Goal: Task Accomplishment & Management: Complete application form

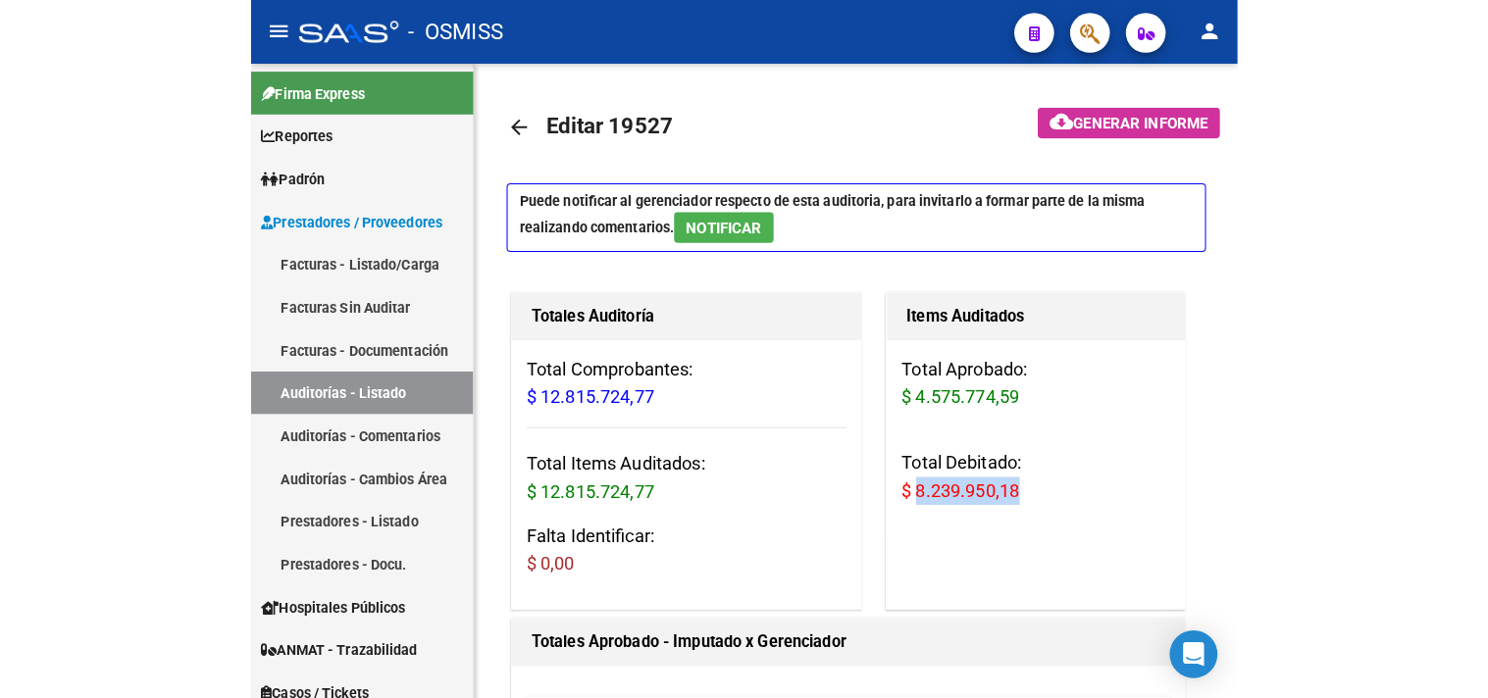
scroll to position [109, 0]
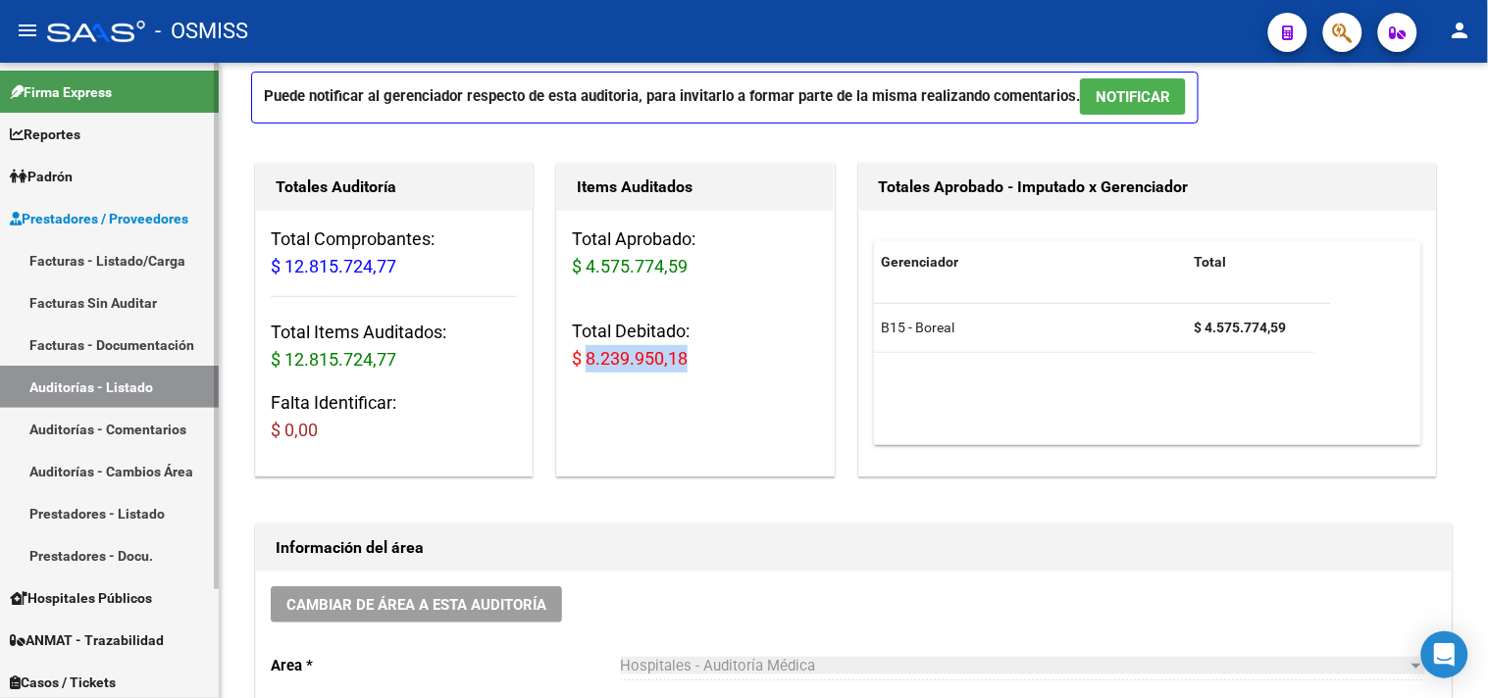
click at [120, 259] on link "Facturas - Listado/Carga" at bounding box center [109, 260] width 219 height 42
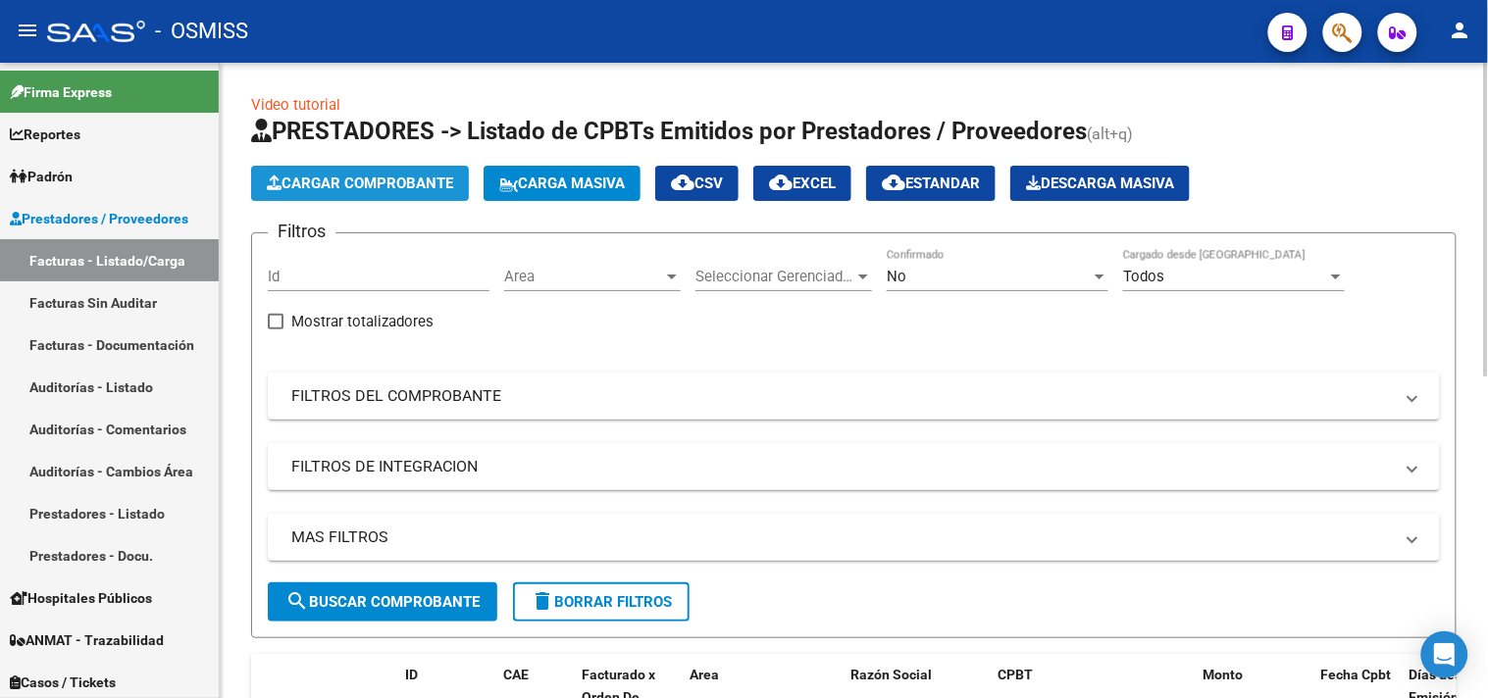
click at [370, 188] on span "Cargar Comprobante" at bounding box center [360, 184] width 186 height 18
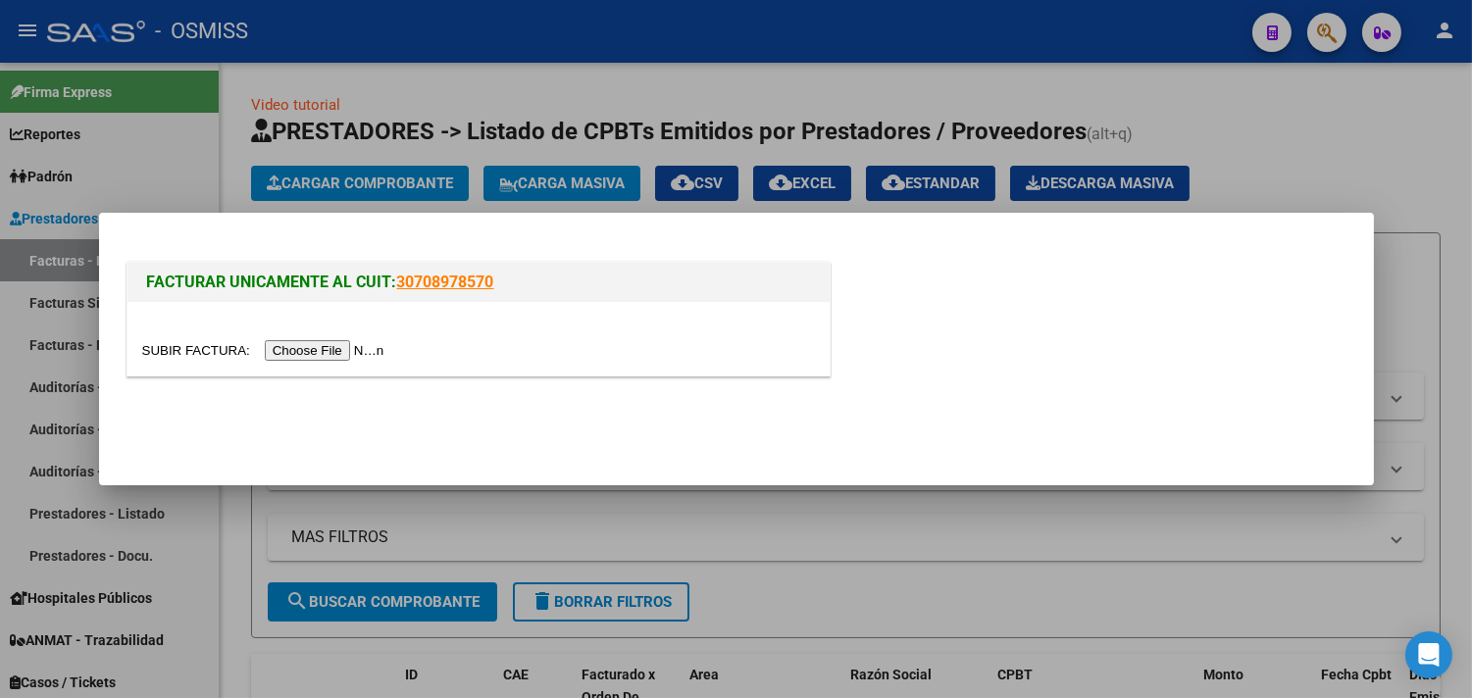
click at [376, 344] on input "file" at bounding box center [266, 350] width 248 height 21
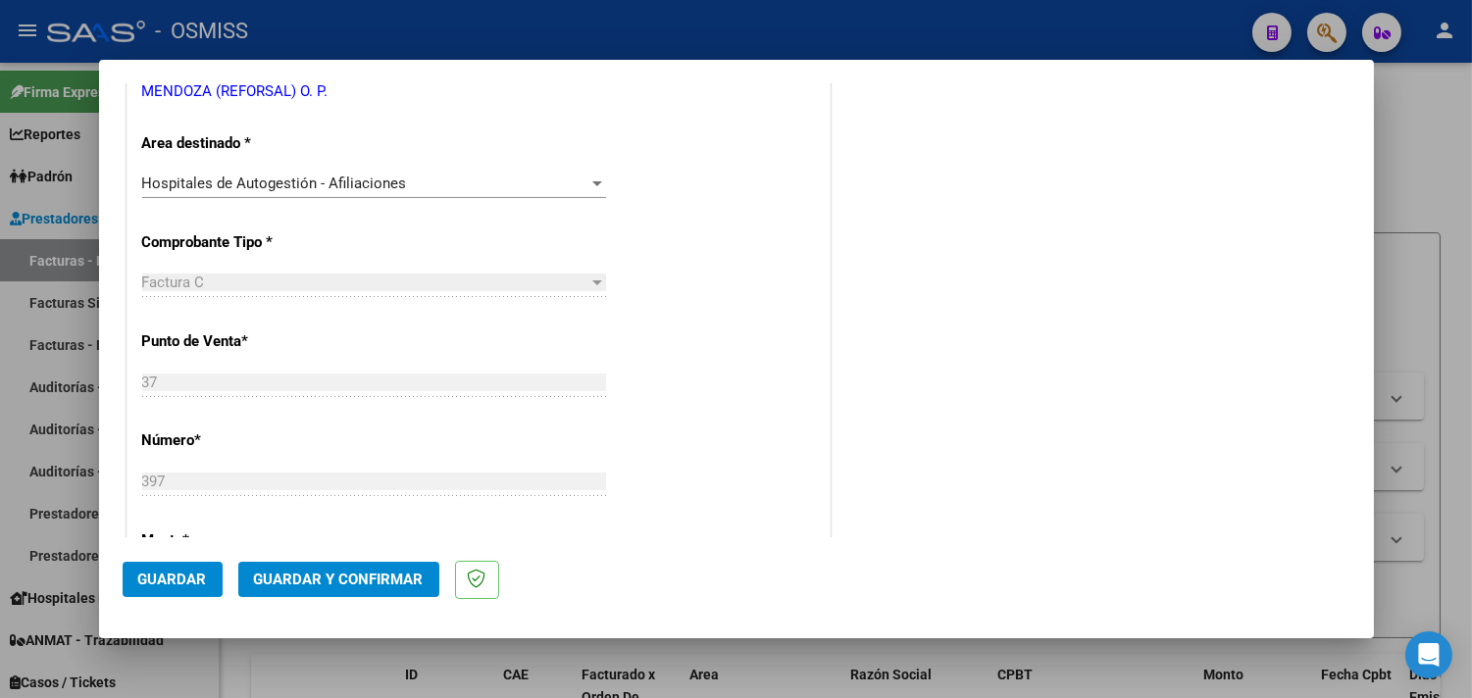
scroll to position [435, 0]
click at [377, 573] on span "Guardar y Confirmar" at bounding box center [339, 580] width 170 height 18
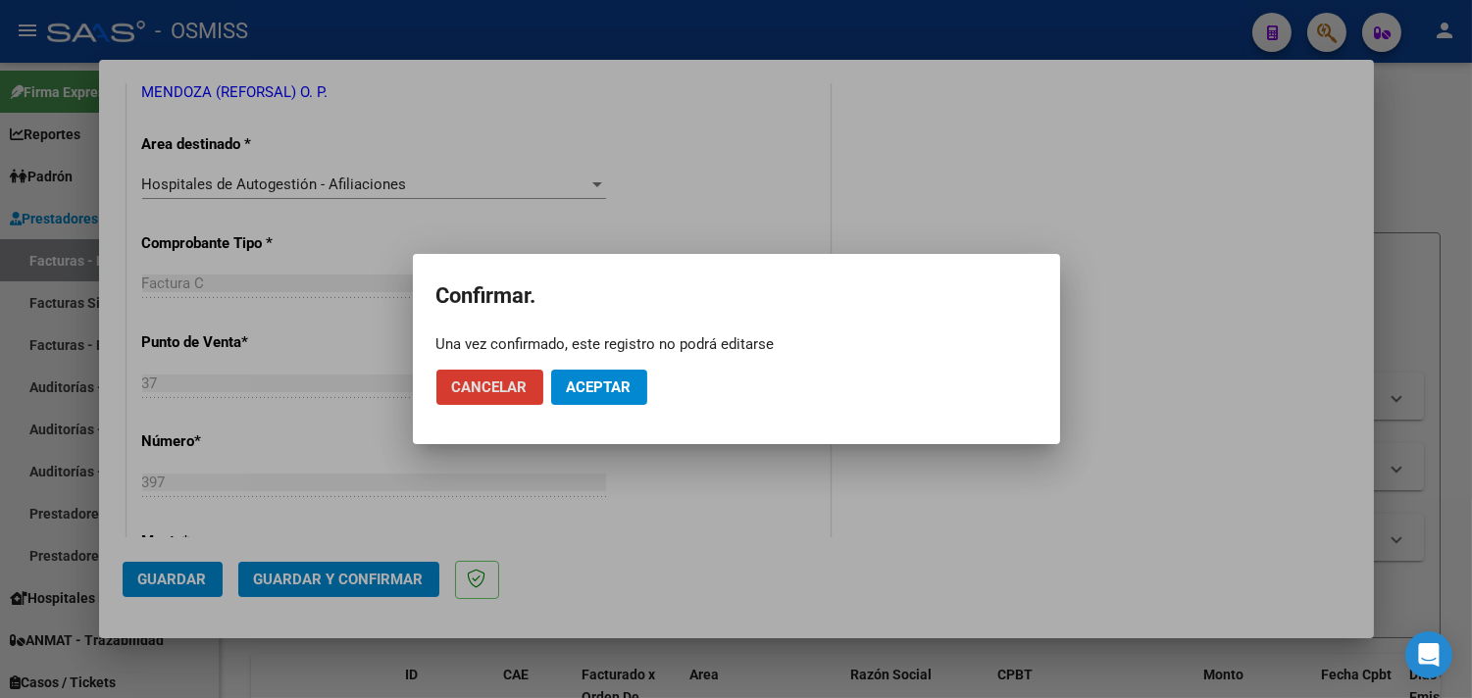
click at [625, 388] on span "Aceptar" at bounding box center [599, 388] width 65 height 18
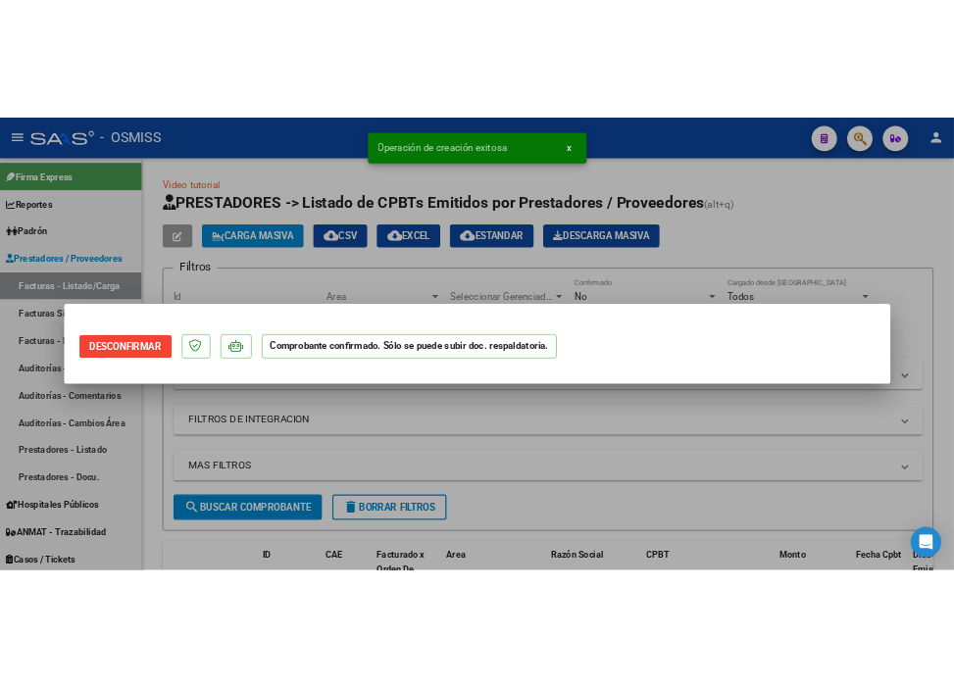
scroll to position [0, 0]
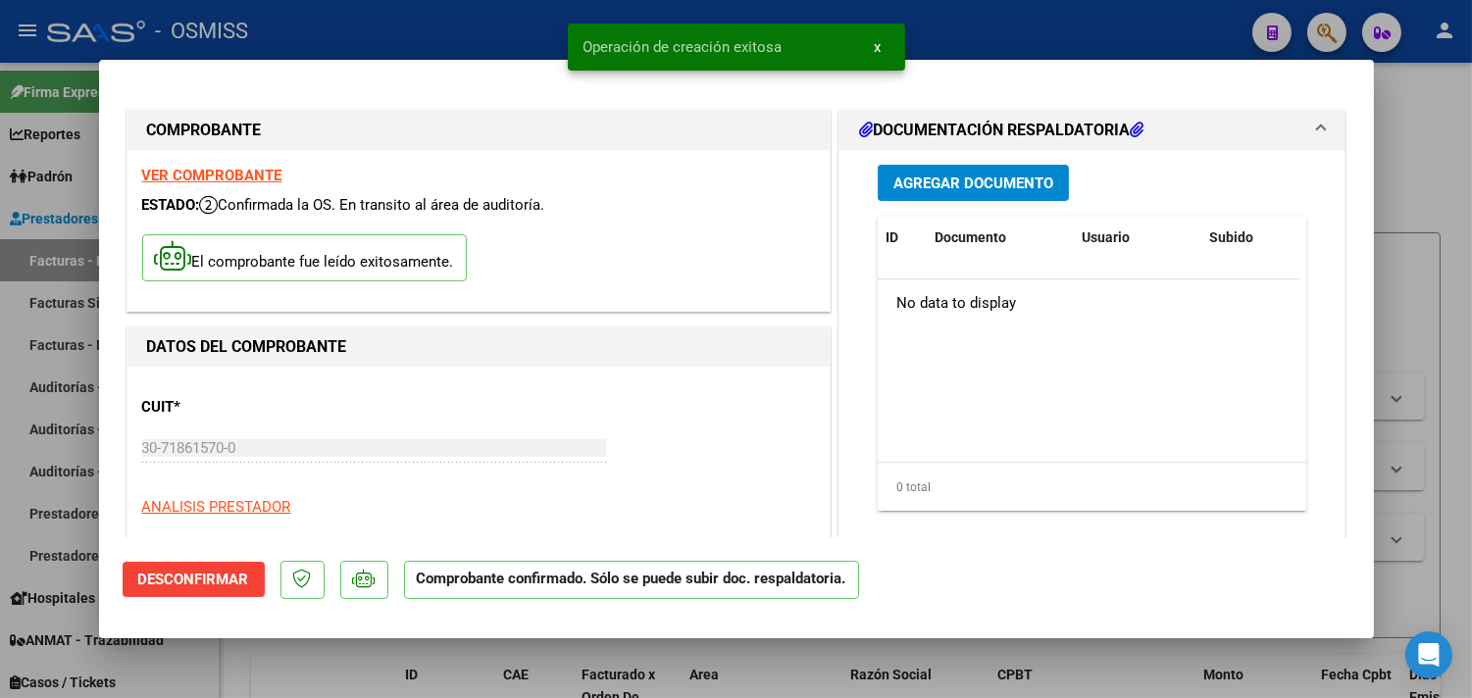
click at [970, 34] on div at bounding box center [736, 349] width 1472 height 698
type input "$ 0,00"
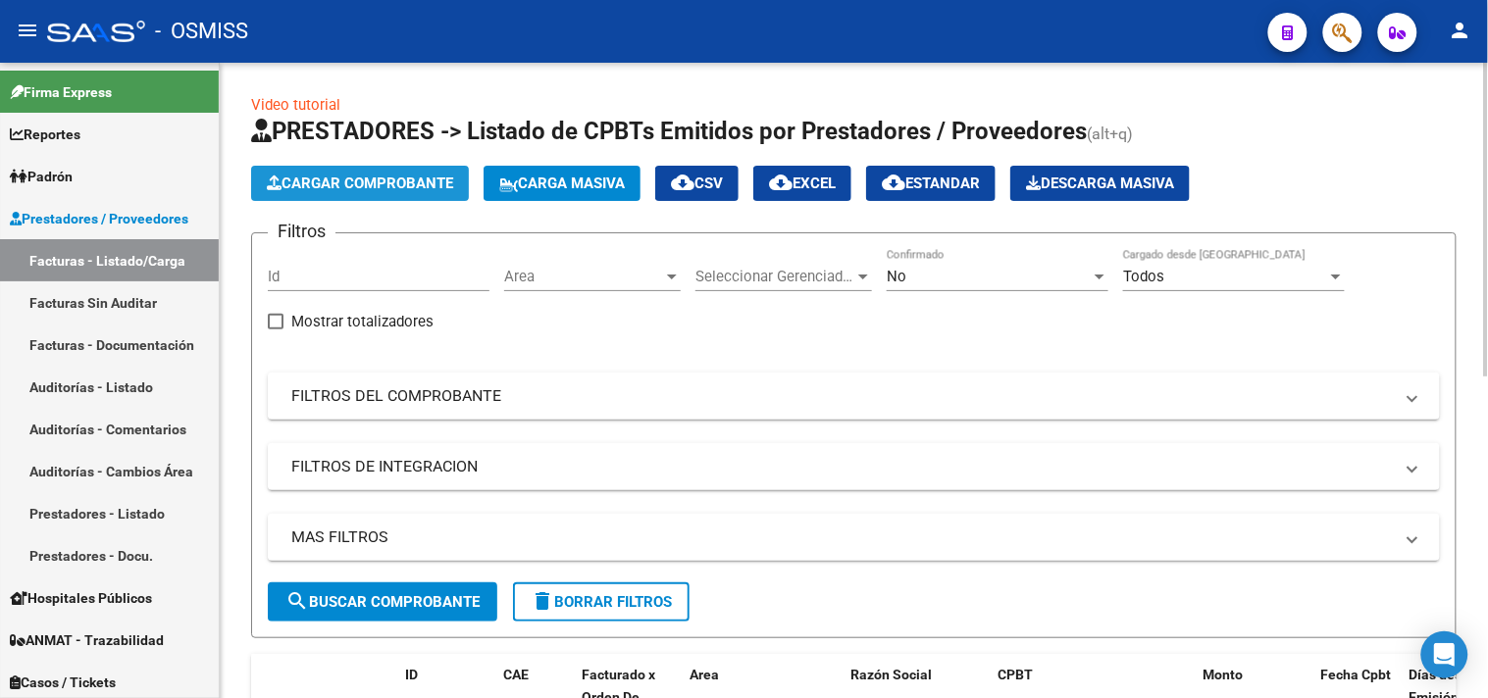
click at [388, 184] on span "Cargar Comprobante" at bounding box center [360, 184] width 186 height 18
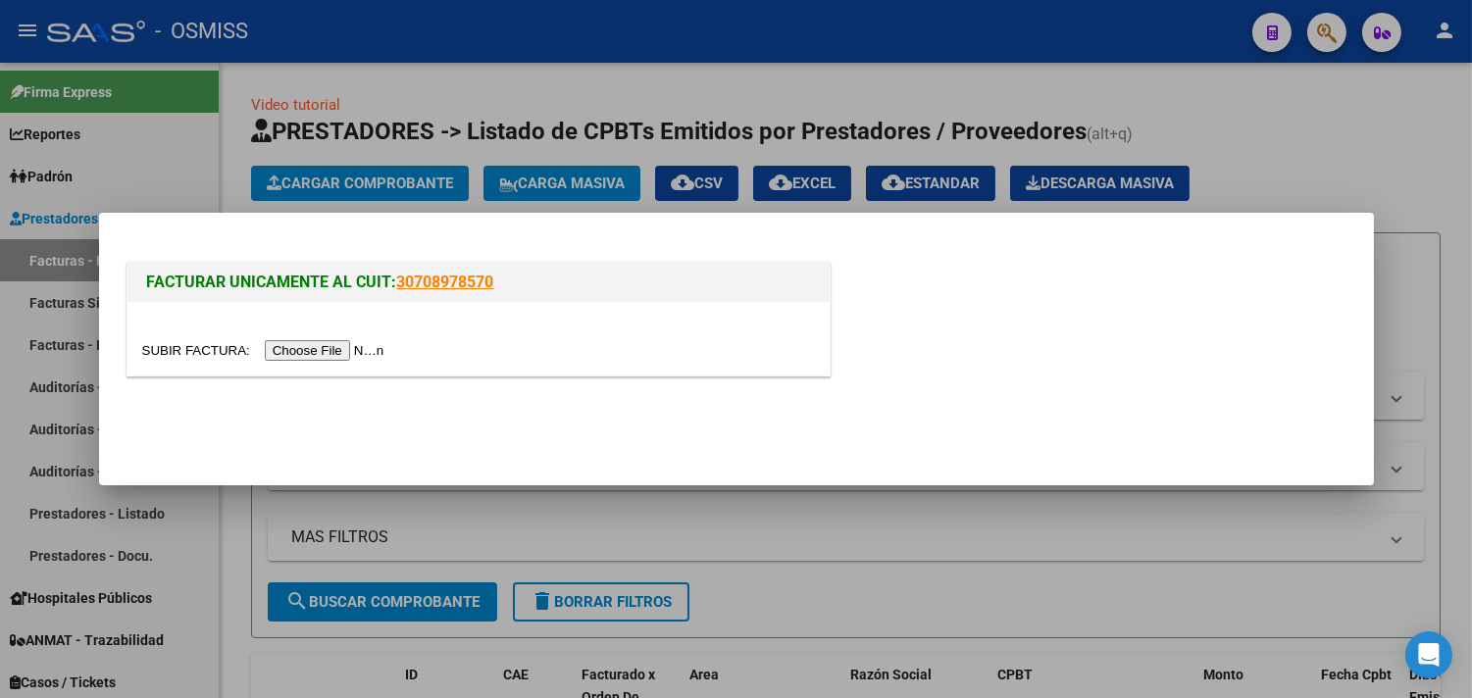
click at [371, 346] on input "file" at bounding box center [266, 350] width 248 height 21
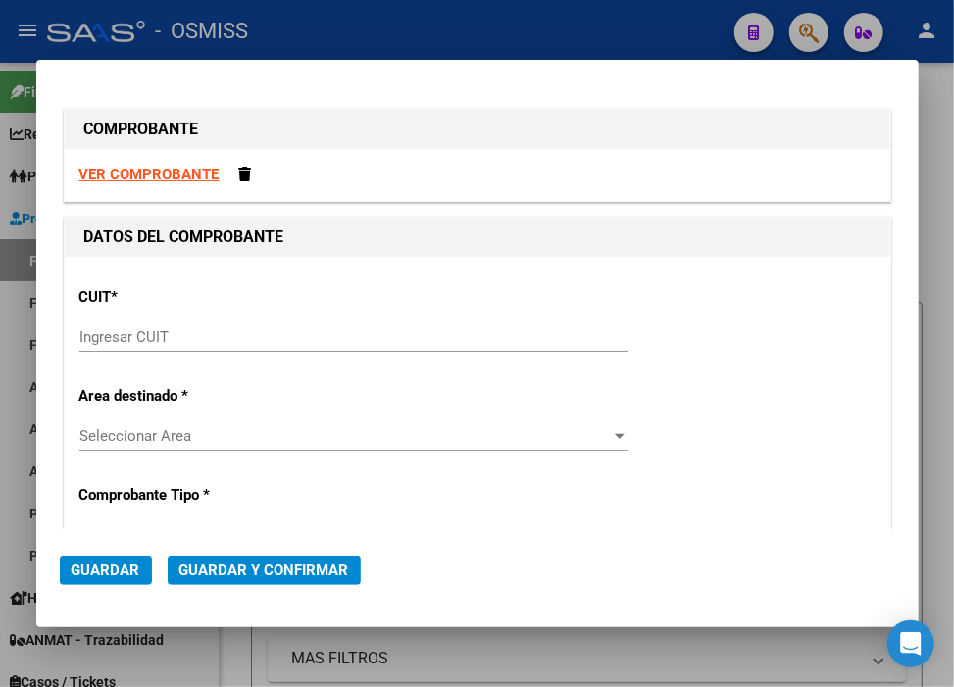
click at [252, 334] on input "Ingresar CUIT" at bounding box center [353, 338] width 549 height 18
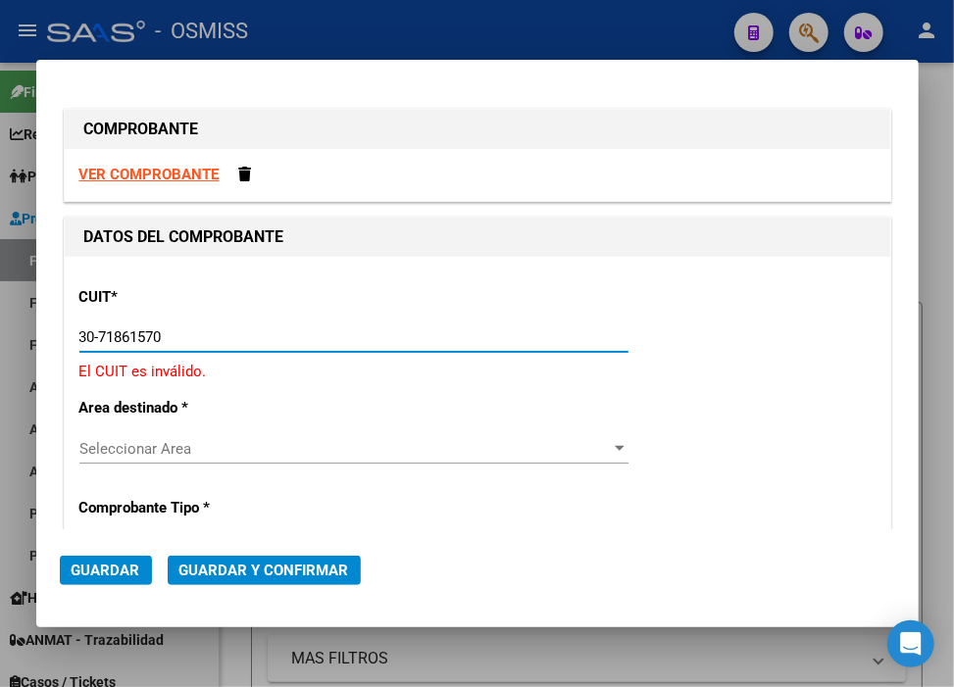
type input "30-71861570-0"
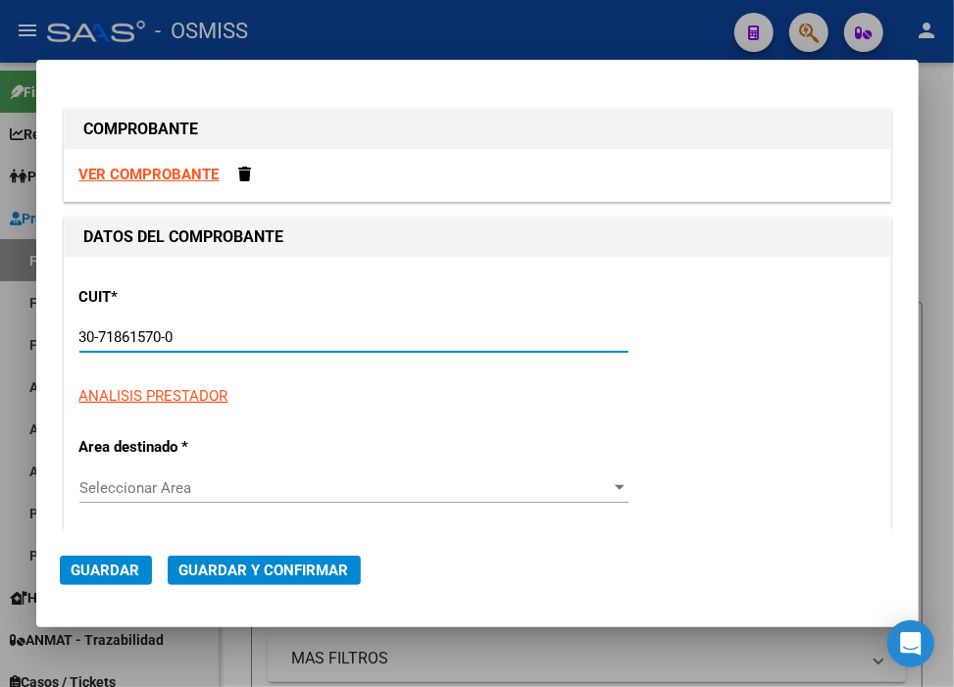
type input "37"
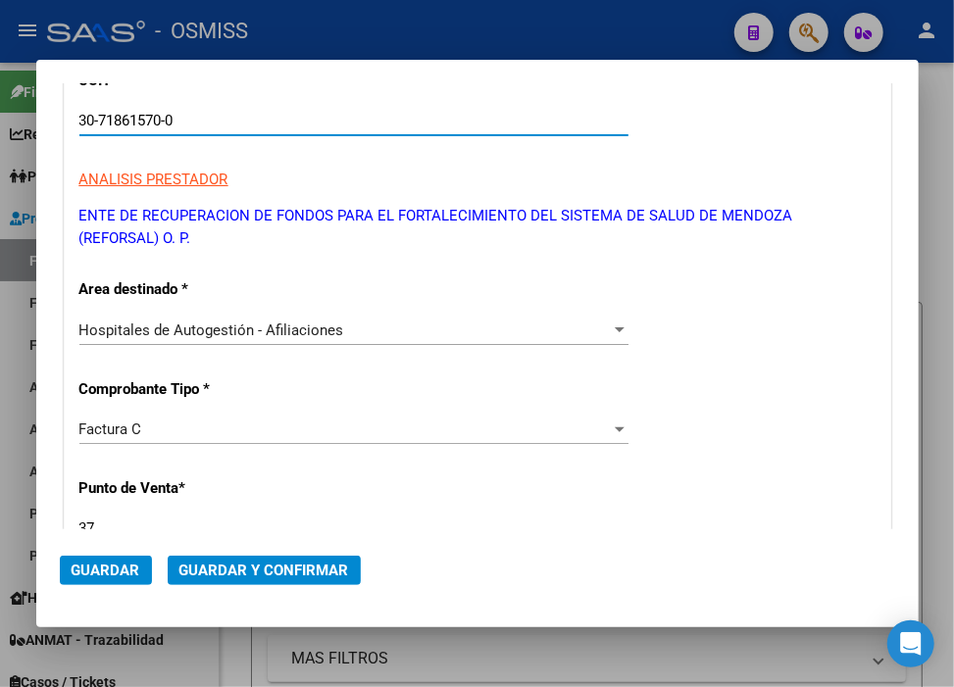
scroll to position [218, 0]
type input "30-71861570-0"
click at [190, 430] on div "Factura C" at bounding box center [345, 429] width 532 height 18
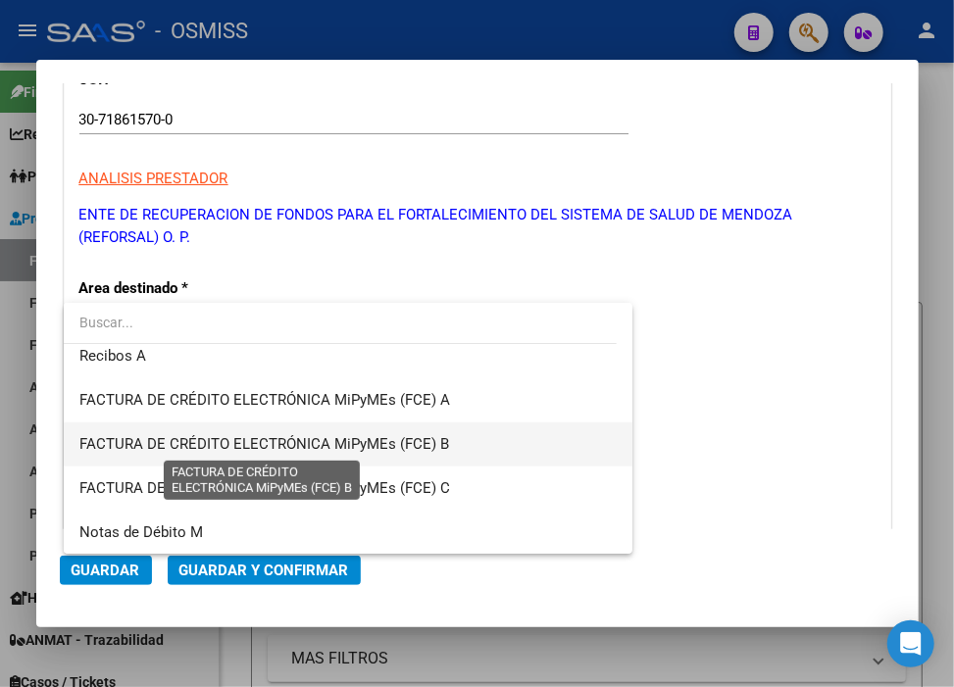
scroll to position [433, 0]
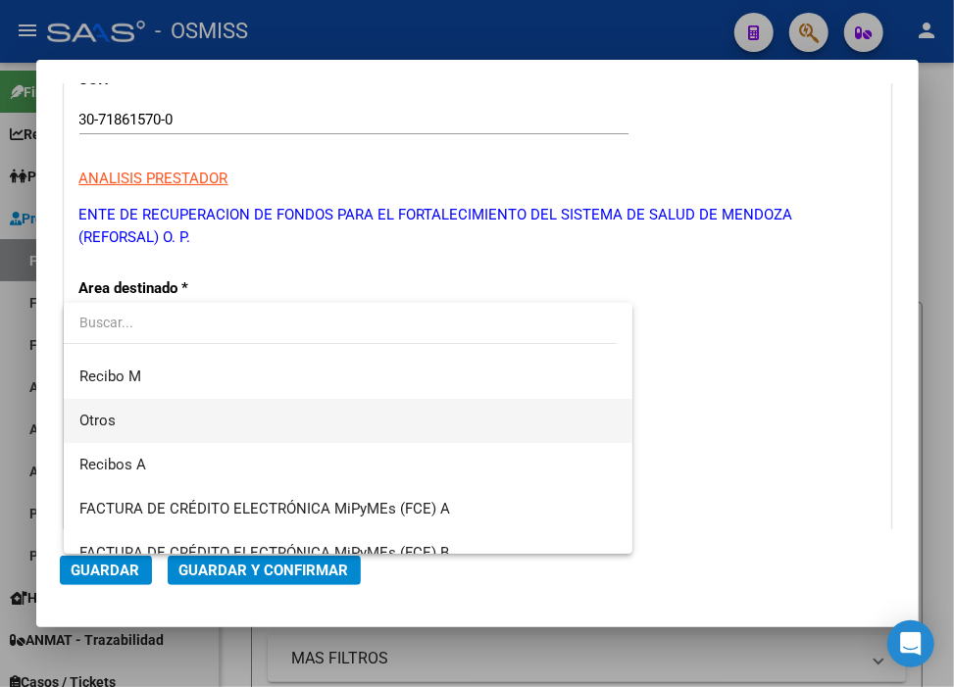
click at [173, 420] on span "Otros" at bounding box center [348, 421] width 538 height 44
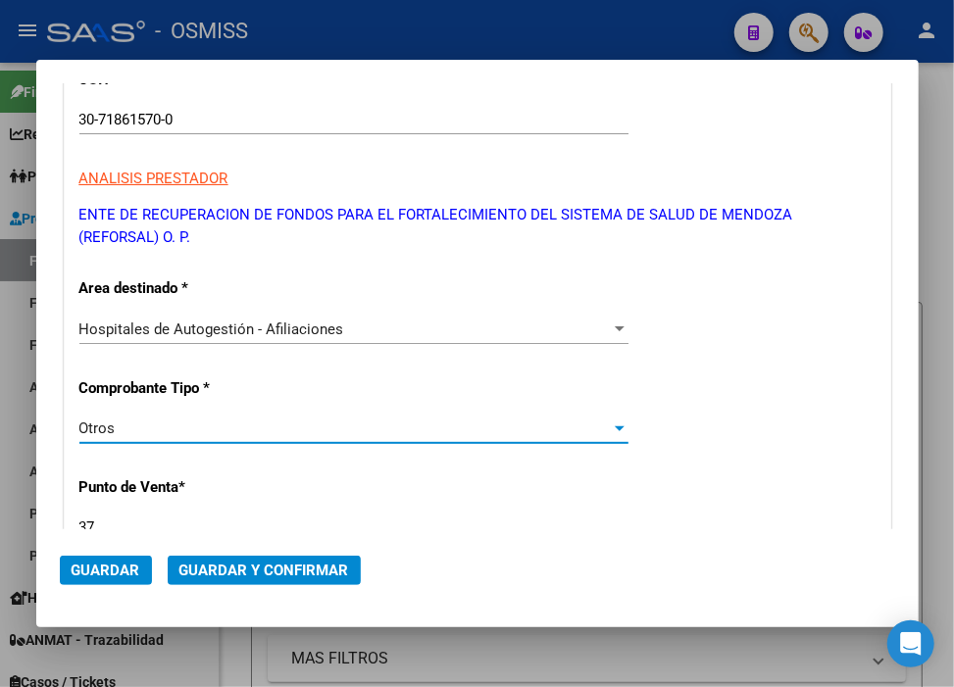
drag, startPoint x: 151, startPoint y: 524, endPoint x: 26, endPoint y: 524, distance: 124.5
click at [26, 524] on div "COMPROBANTE VER COMPROBANTE DATOS DEL COMPROBANTE CUIT * 30-71861570-0 Ingresar…" at bounding box center [477, 343] width 954 height 687
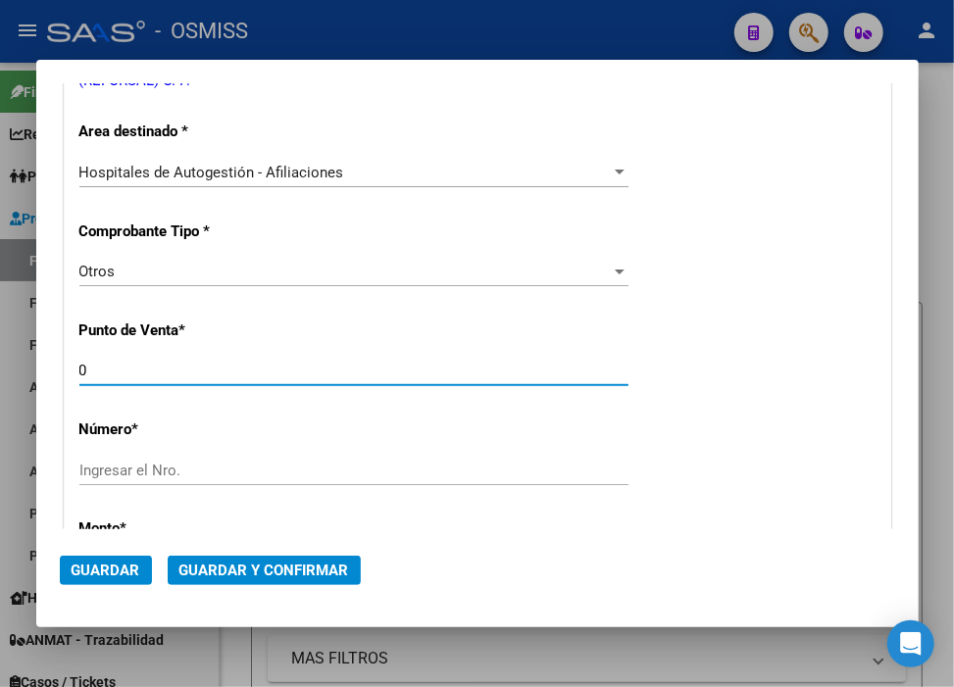
type input "0"
click at [289, 474] on input "Ingresar el Nro." at bounding box center [353, 471] width 549 height 18
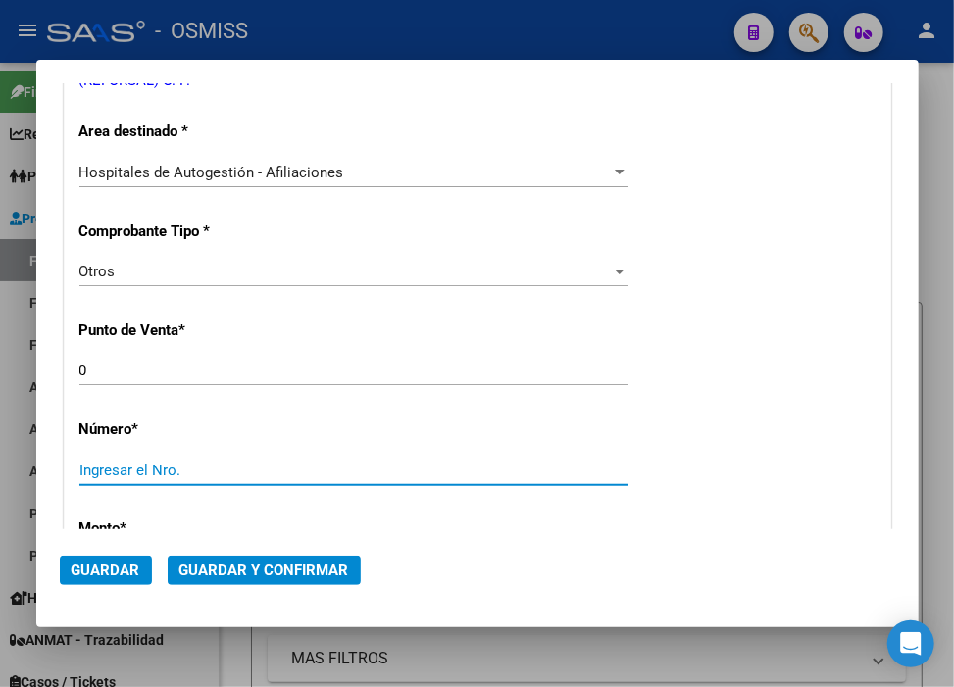
paste input "32264"
type input "32264"
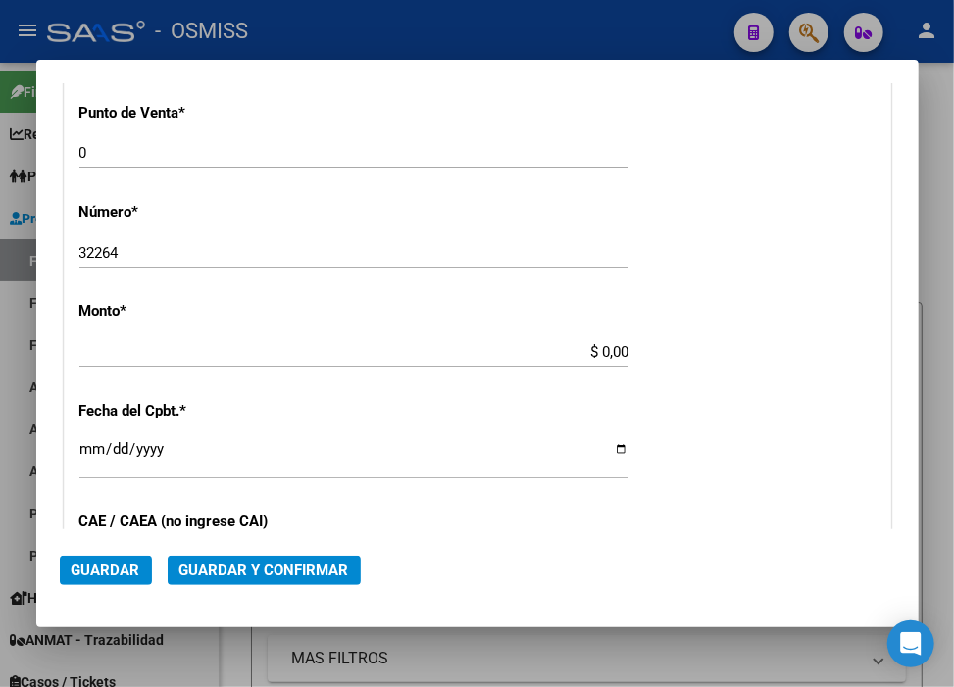
scroll to position [629, 0]
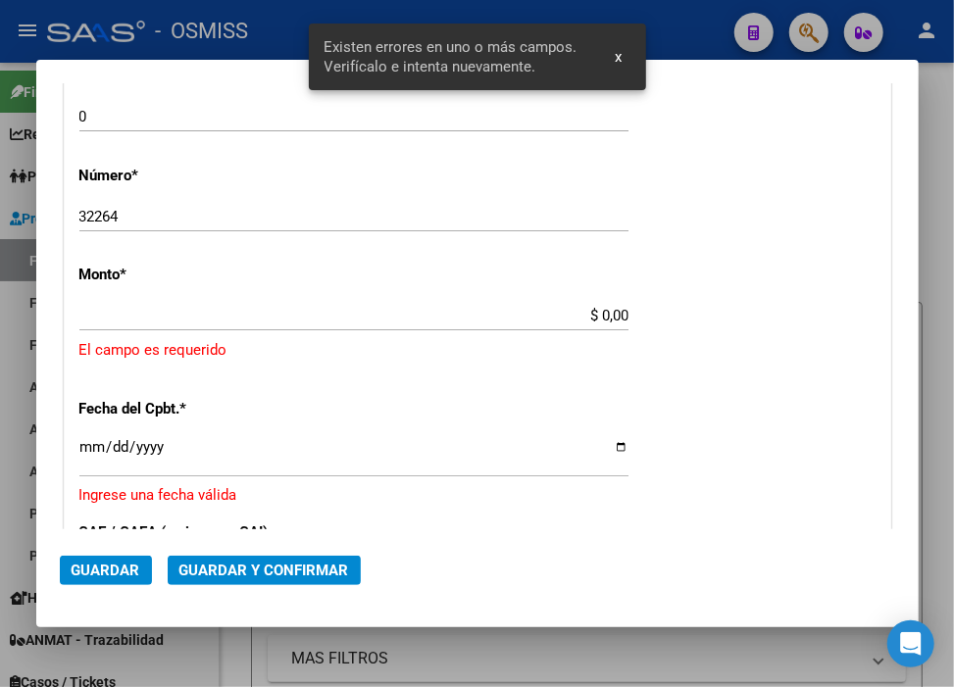
drag, startPoint x: 594, startPoint y: 319, endPoint x: 620, endPoint y: 318, distance: 25.5
click at [595, 320] on input "$ 0,00" at bounding box center [353, 316] width 549 height 18
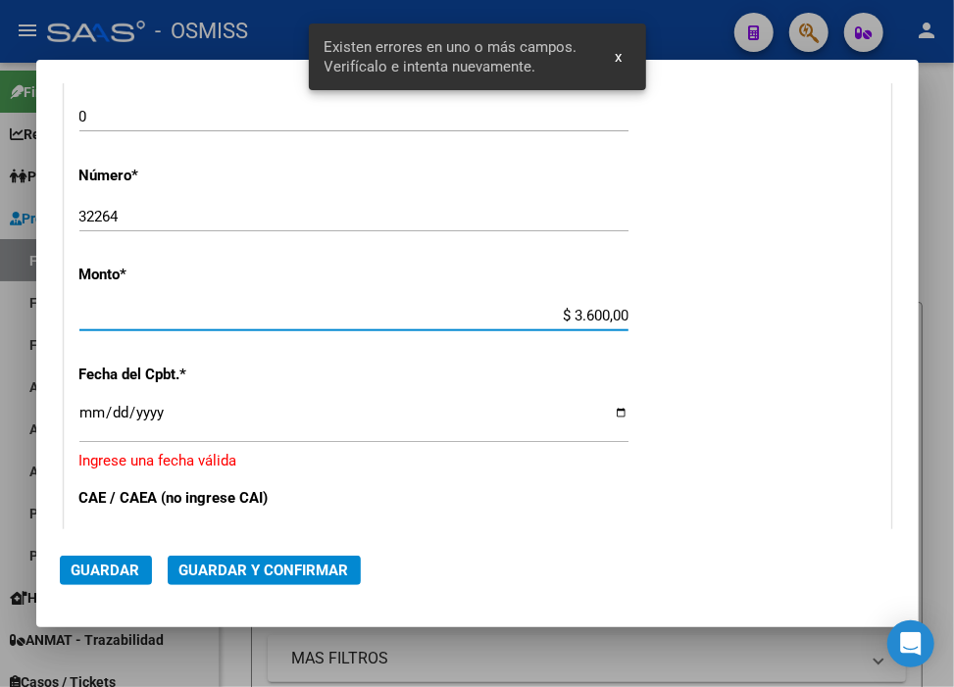
type input "$ 36.000,00"
click at [84, 417] on input "Ingresar la fecha" at bounding box center [353, 420] width 549 height 31
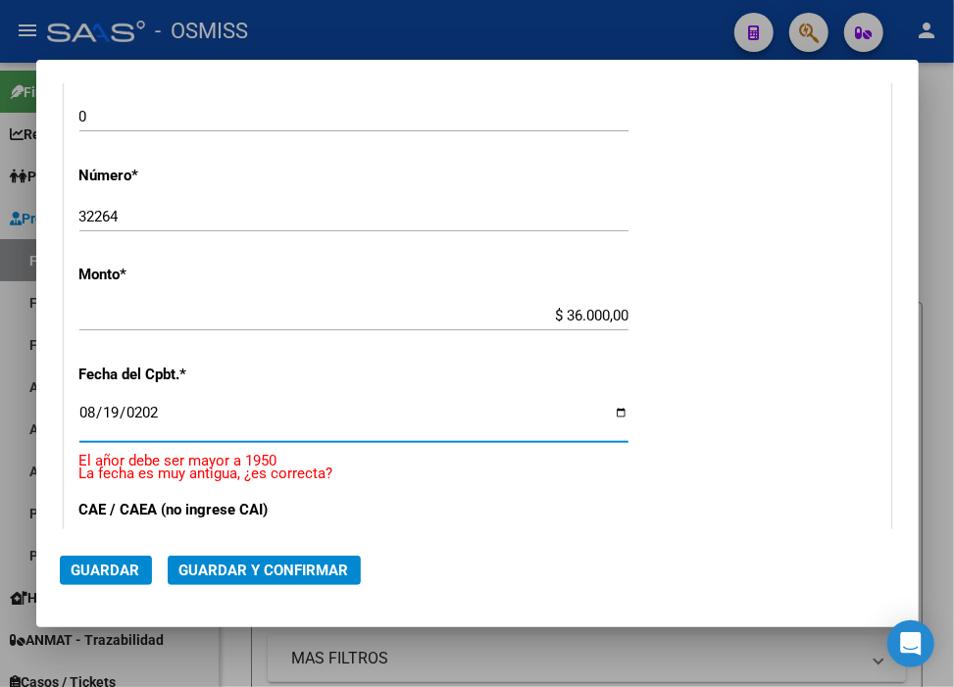
type input "[DATE]"
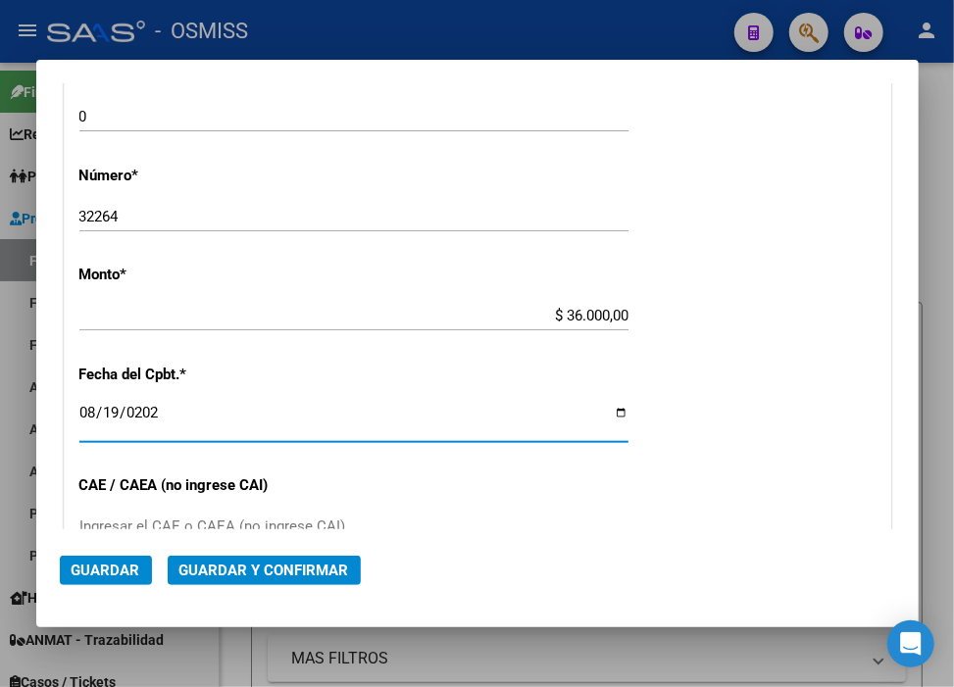
click at [326, 583] on button "Guardar y Confirmar" at bounding box center [264, 570] width 193 height 29
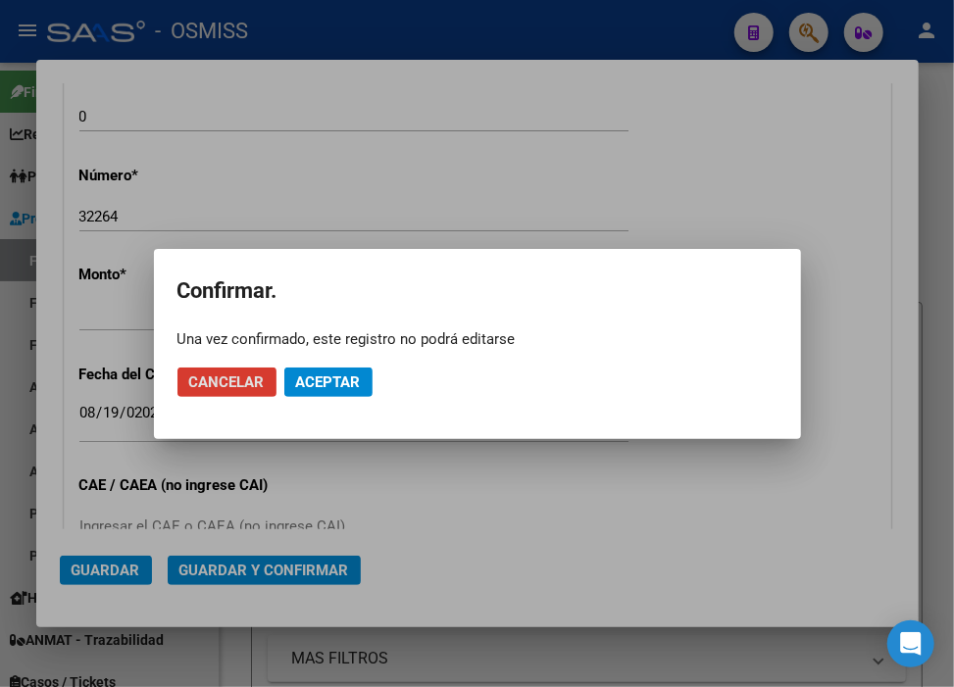
click at [351, 392] on button "Aceptar" at bounding box center [328, 382] width 88 height 29
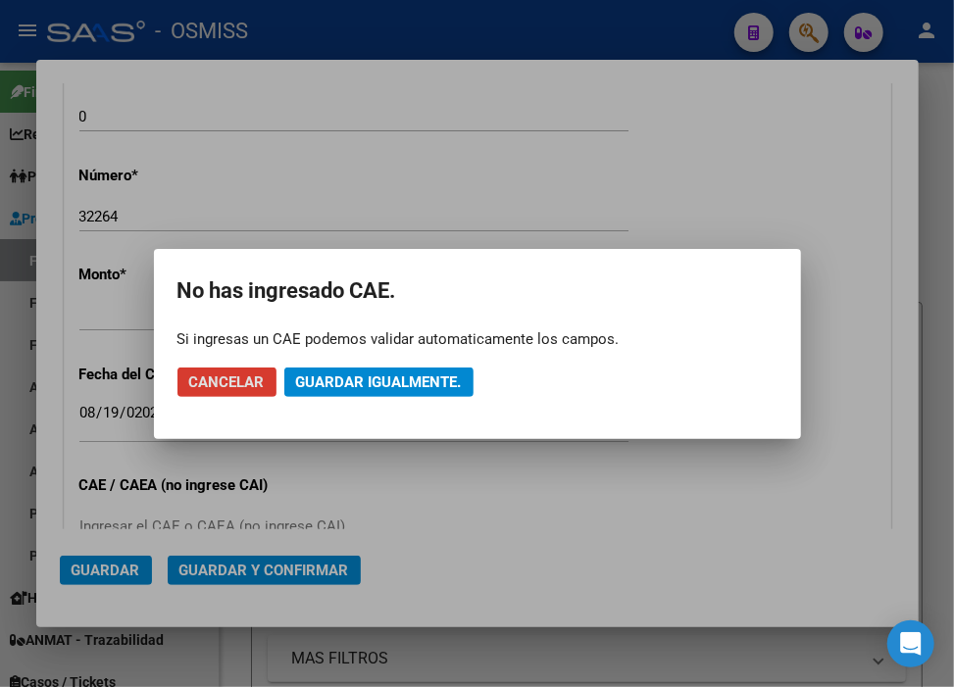
click at [351, 392] on button "Guardar igualmente." at bounding box center [378, 382] width 189 height 29
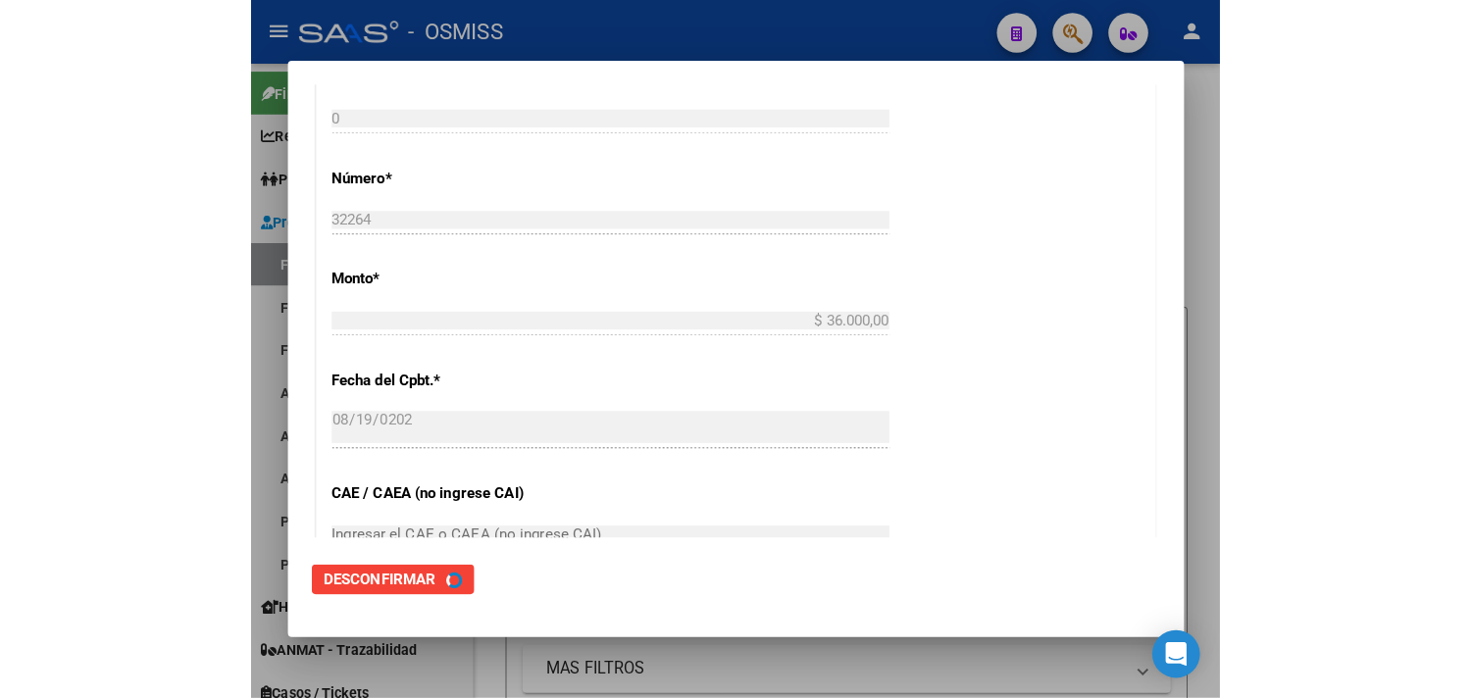
scroll to position [0, 0]
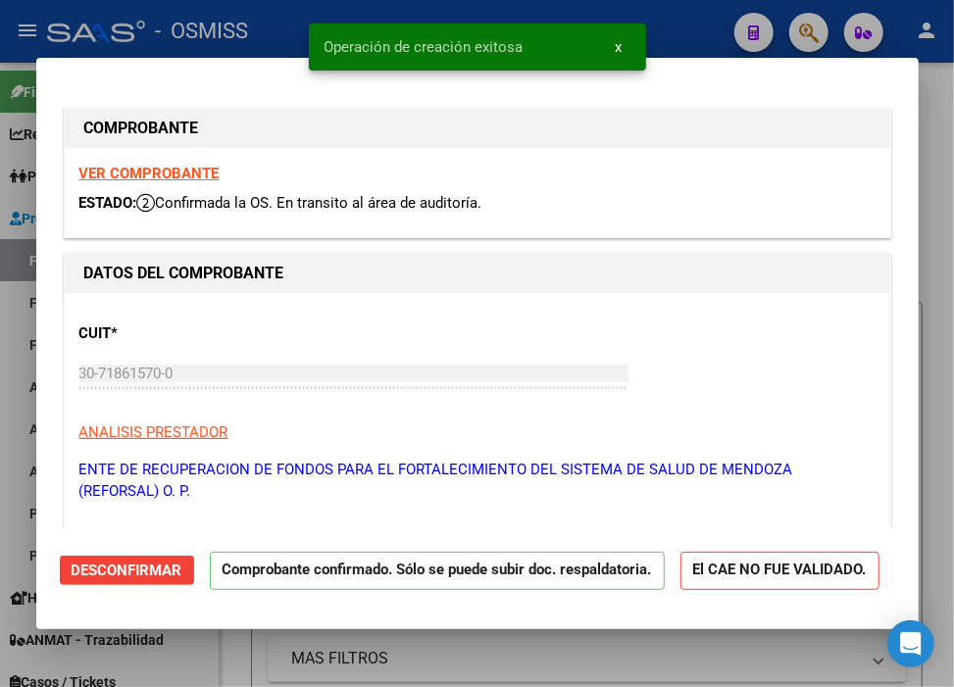
type input "[DATE]"
click at [673, 16] on div at bounding box center [477, 343] width 954 height 687
type input "$ 0,00"
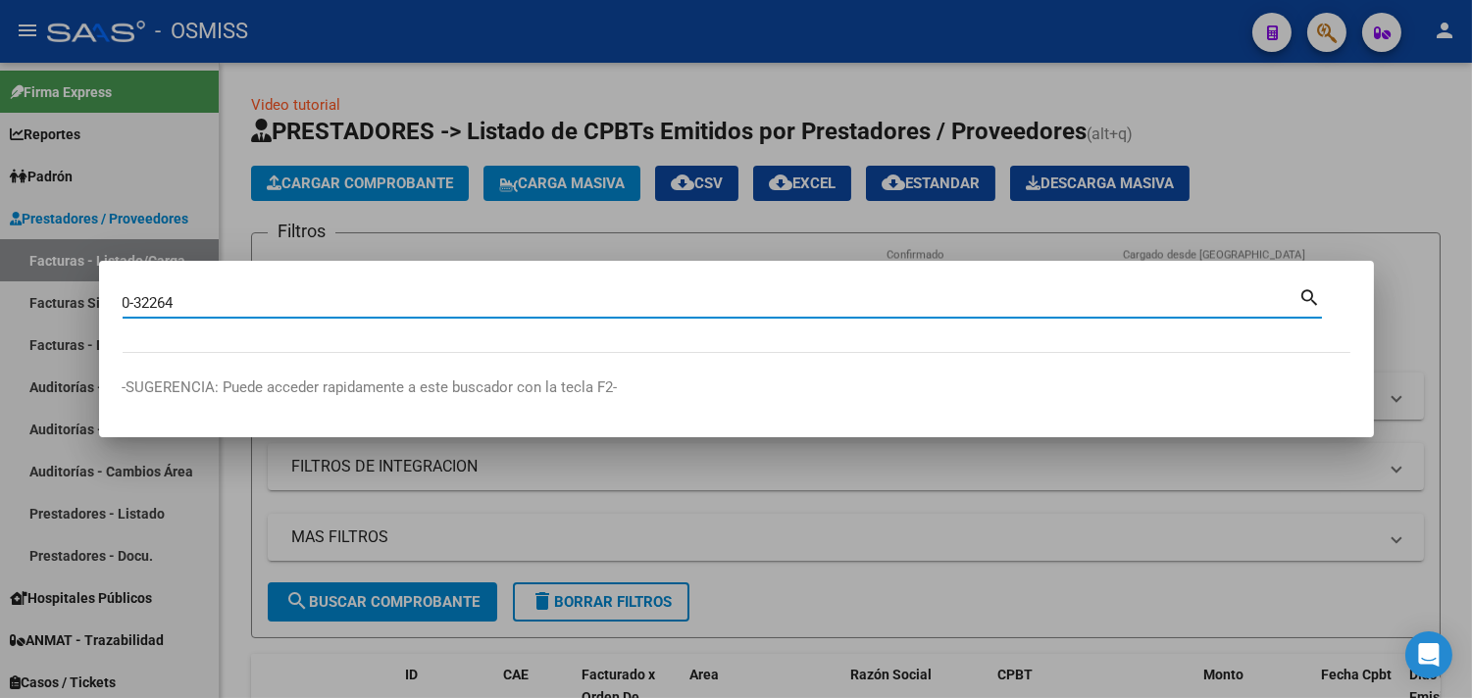
type input "0-32264"
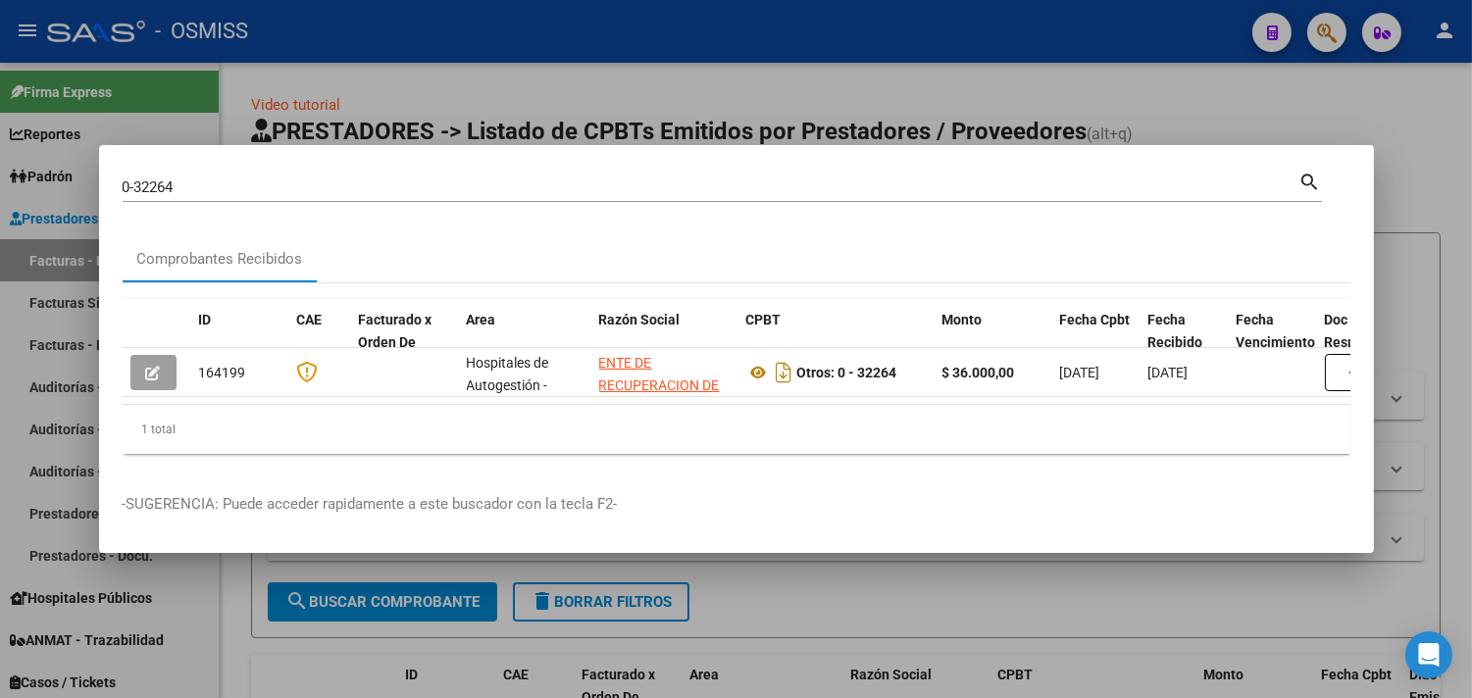
click at [970, 126] on div at bounding box center [736, 349] width 1472 height 698
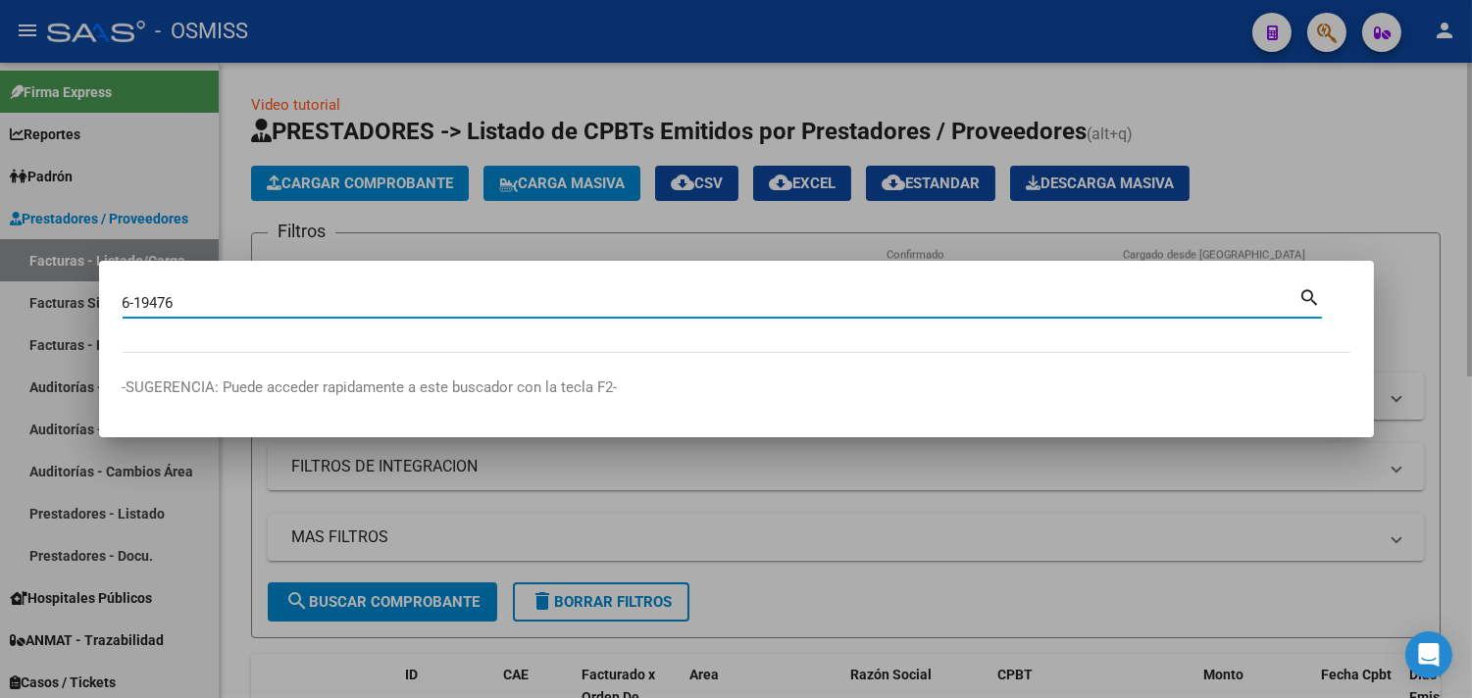
type input "6-19476"
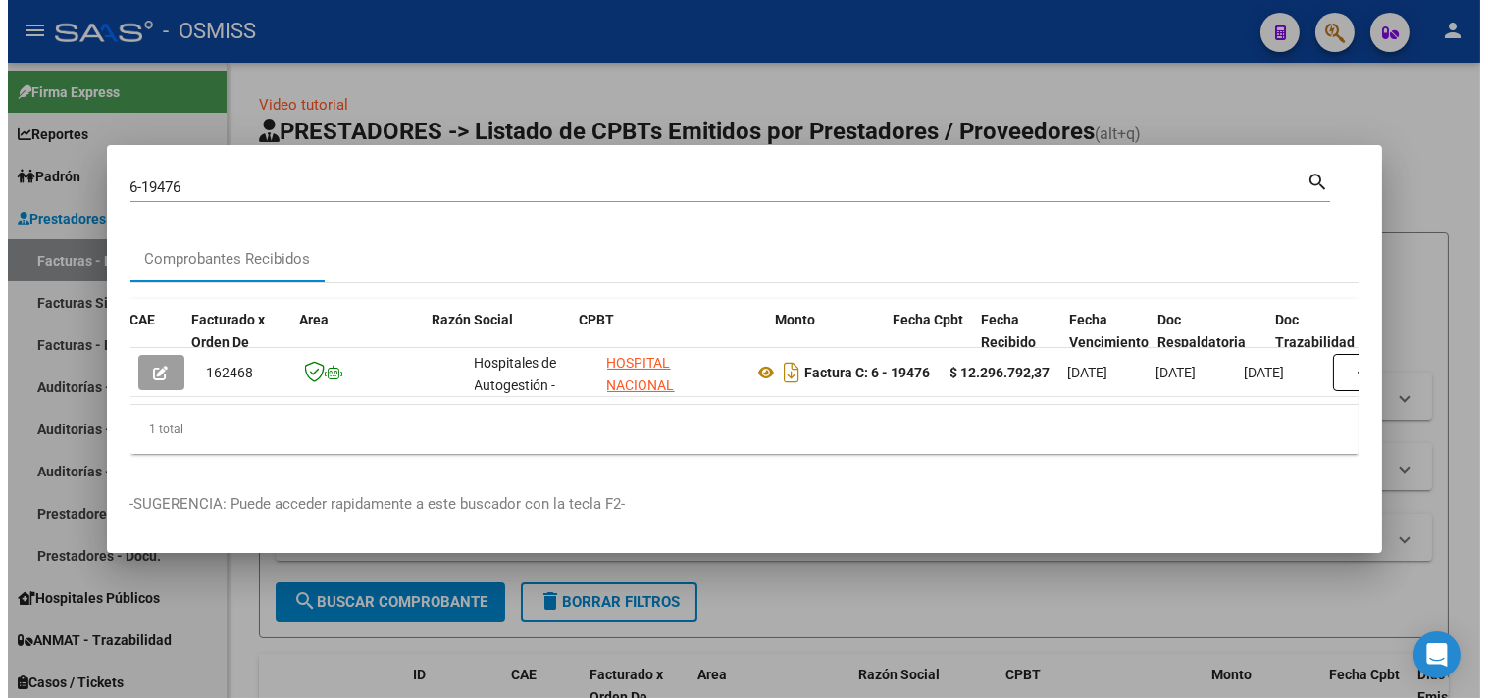
scroll to position [0, 847]
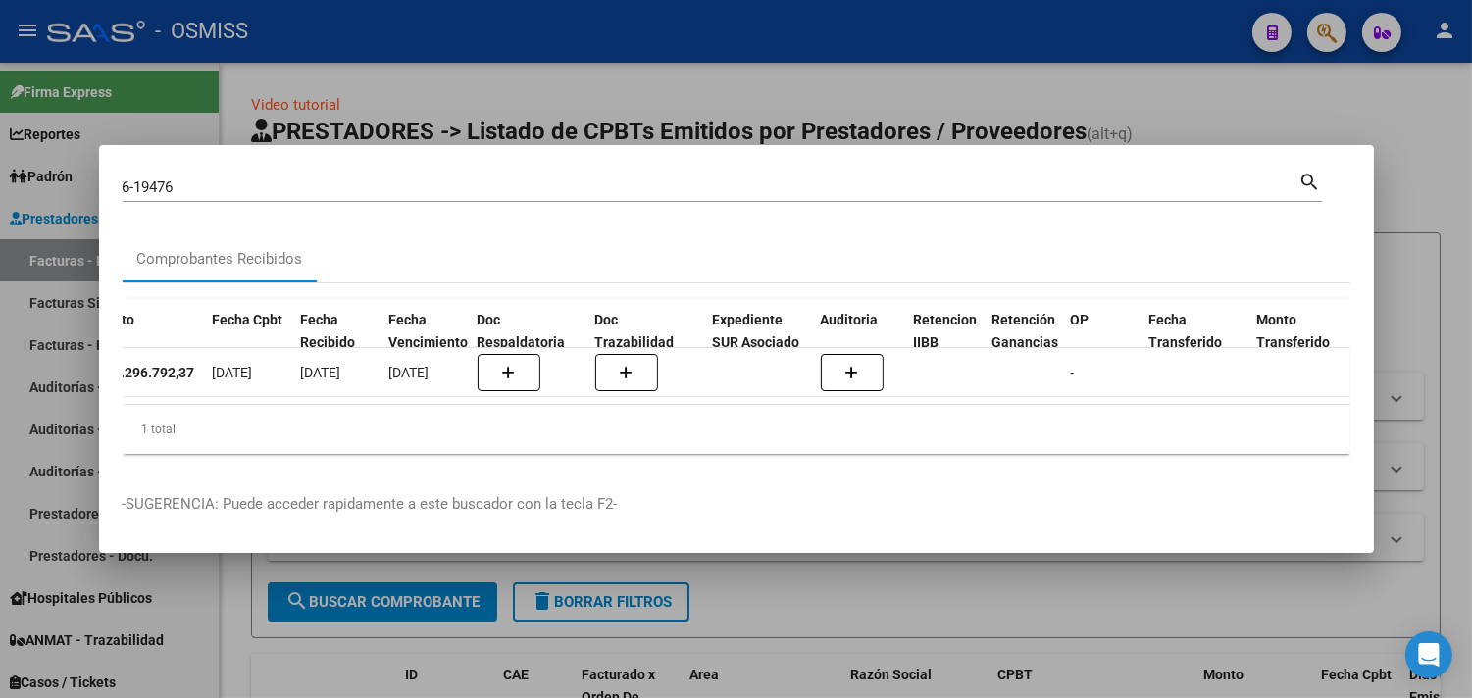
click at [970, 92] on div at bounding box center [736, 349] width 1472 height 698
